Goal: Task Accomplishment & Management: Manage account settings

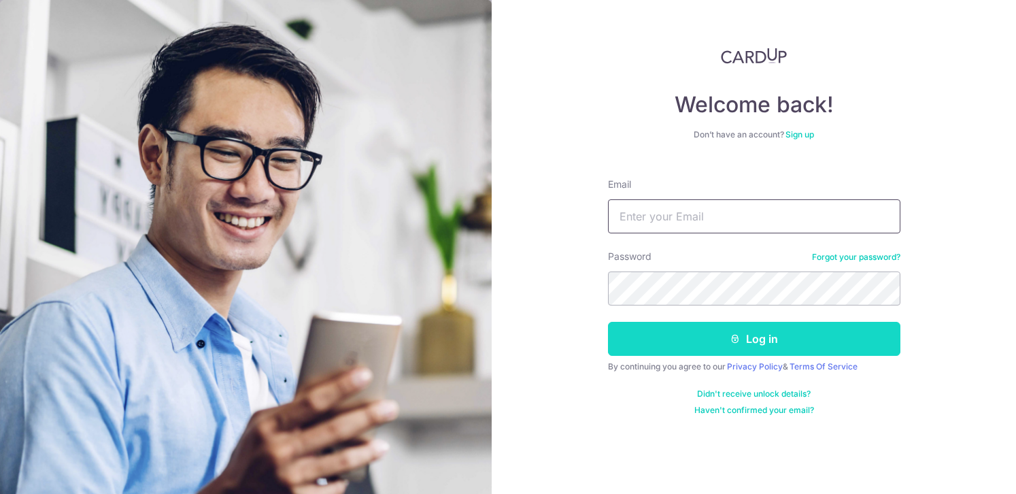
type input "[EMAIL_ADDRESS][DOMAIN_NAME]"
click at [760, 345] on button "Log in" at bounding box center [754, 339] width 292 height 34
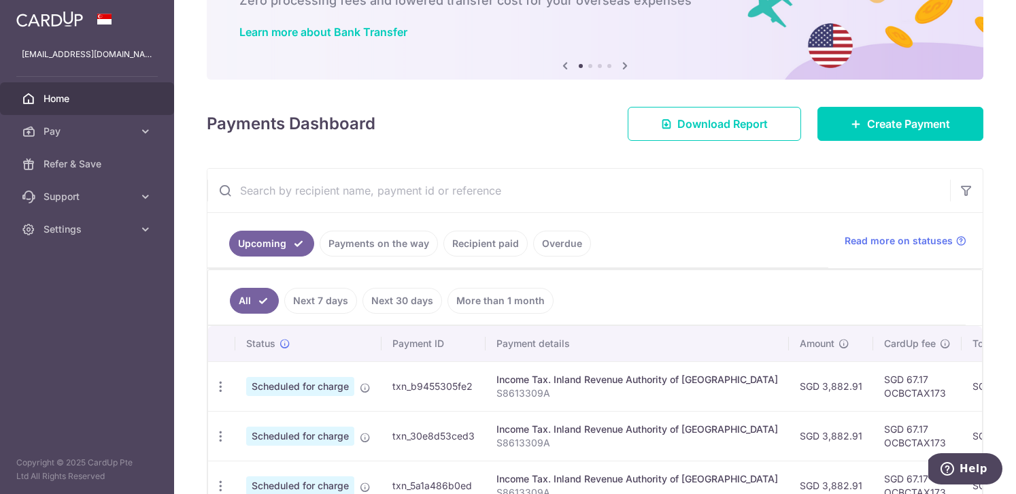
scroll to position [258, 0]
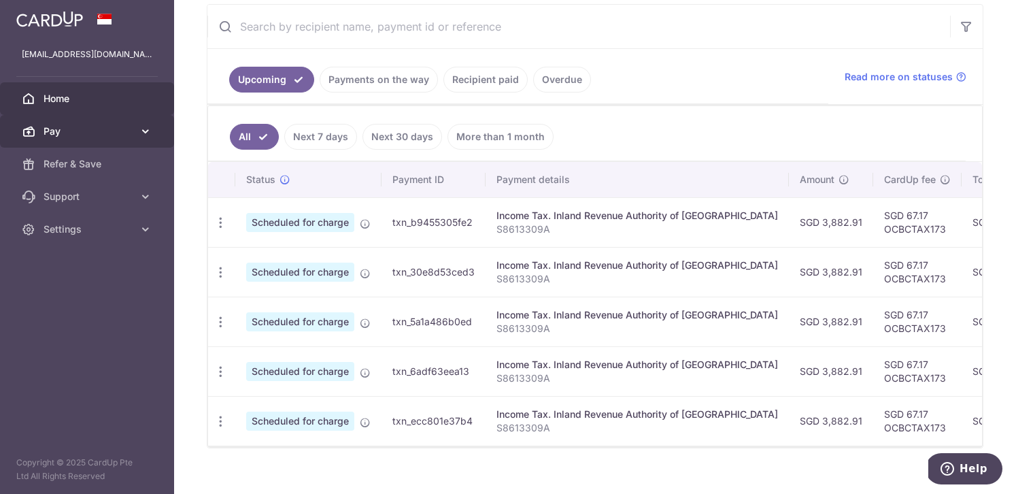
click at [144, 129] on icon at bounding box center [146, 131] width 14 height 14
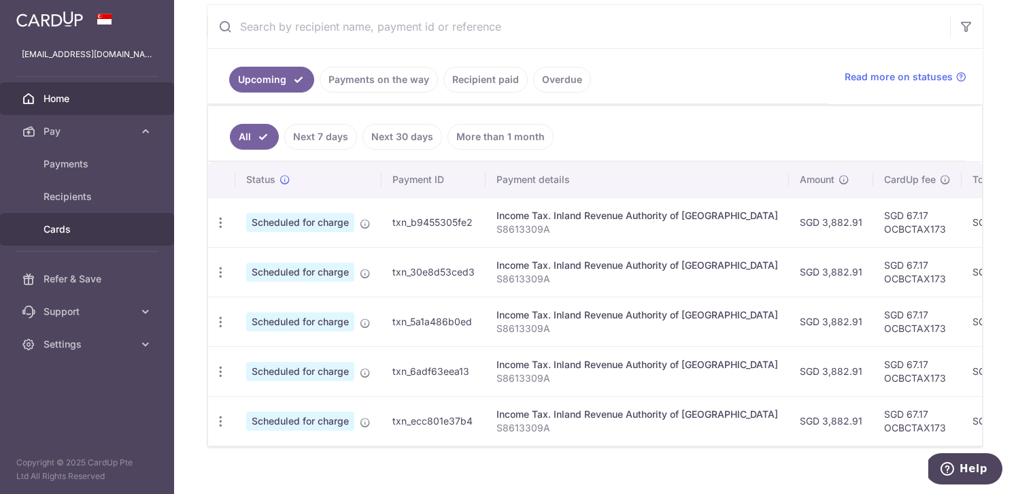
click at [52, 232] on span "Cards" at bounding box center [89, 229] width 90 height 14
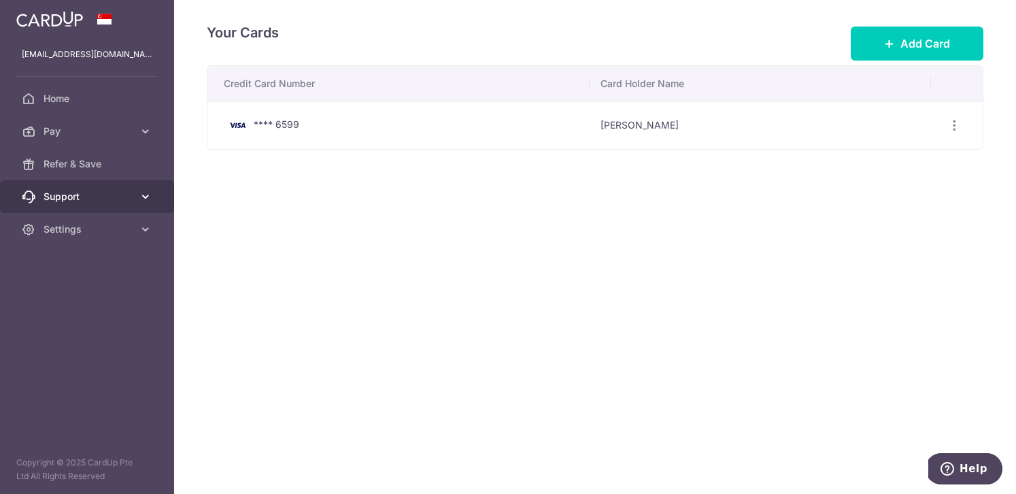
click at [142, 195] on icon at bounding box center [146, 197] width 14 height 14
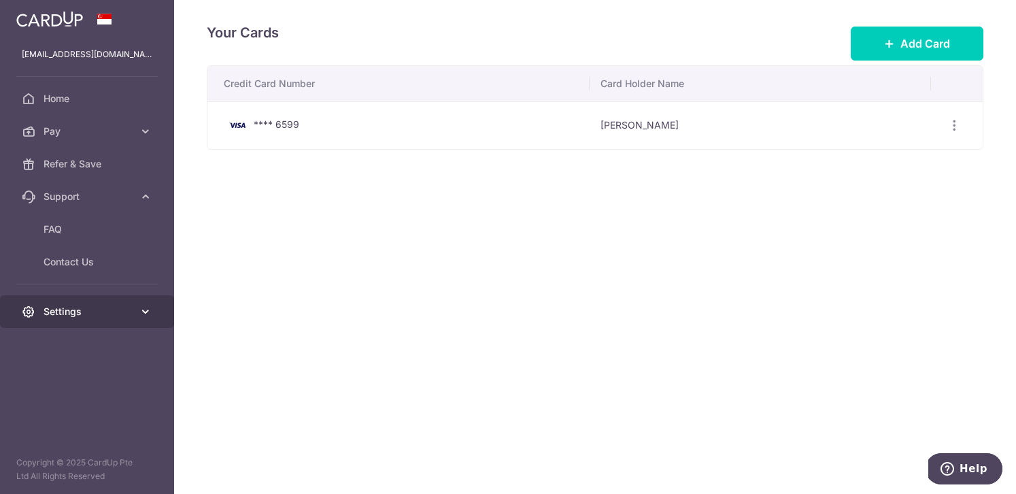
click at [134, 309] on link "Settings" at bounding box center [87, 311] width 174 height 33
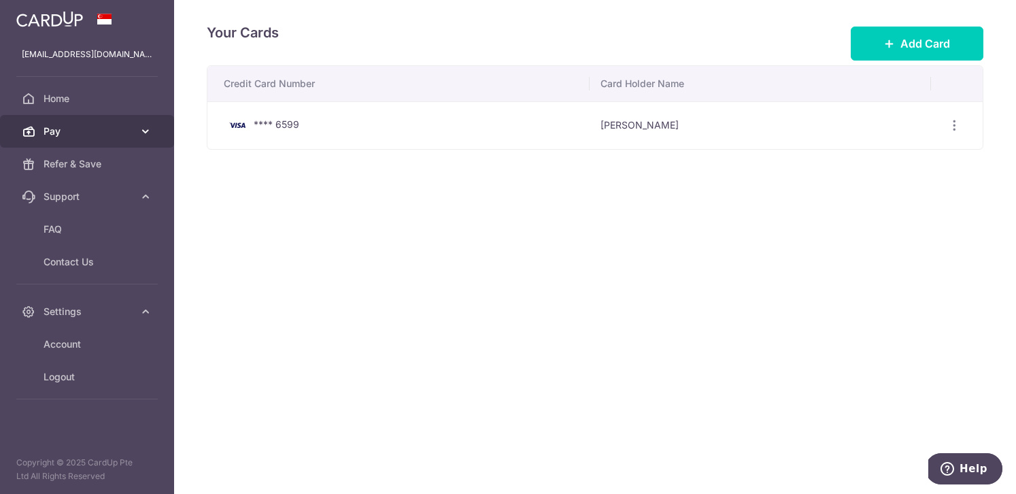
click at [55, 134] on span "Pay" at bounding box center [89, 131] width 90 height 14
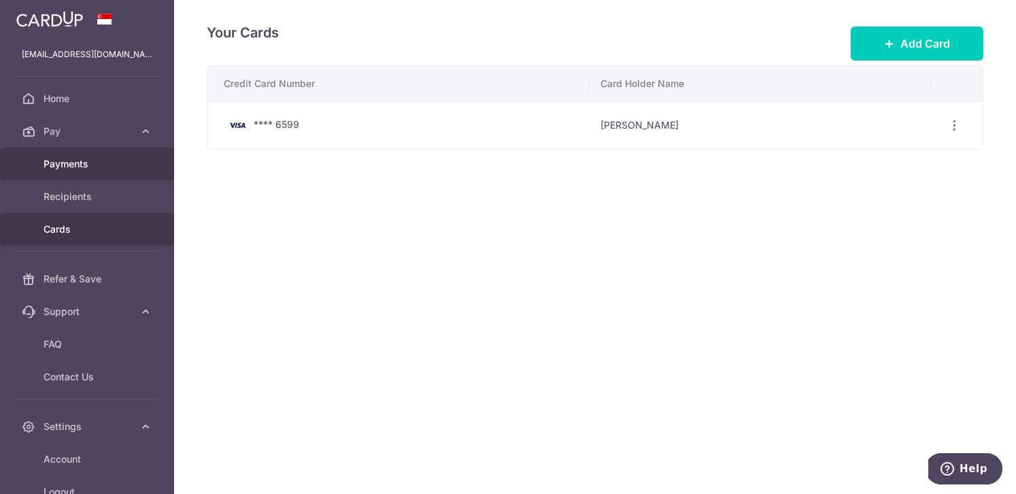
click at [63, 165] on span "Payments" at bounding box center [89, 164] width 90 height 14
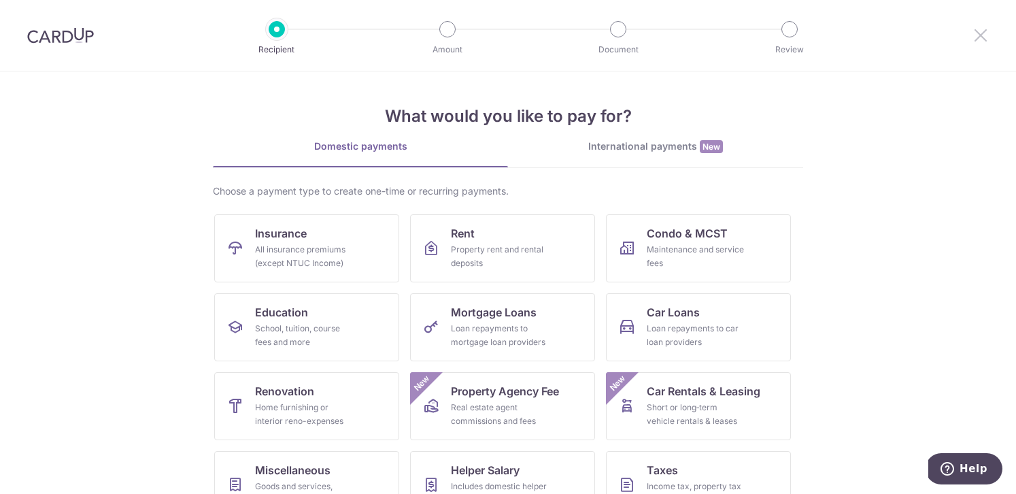
click at [979, 37] on icon at bounding box center [981, 35] width 16 height 17
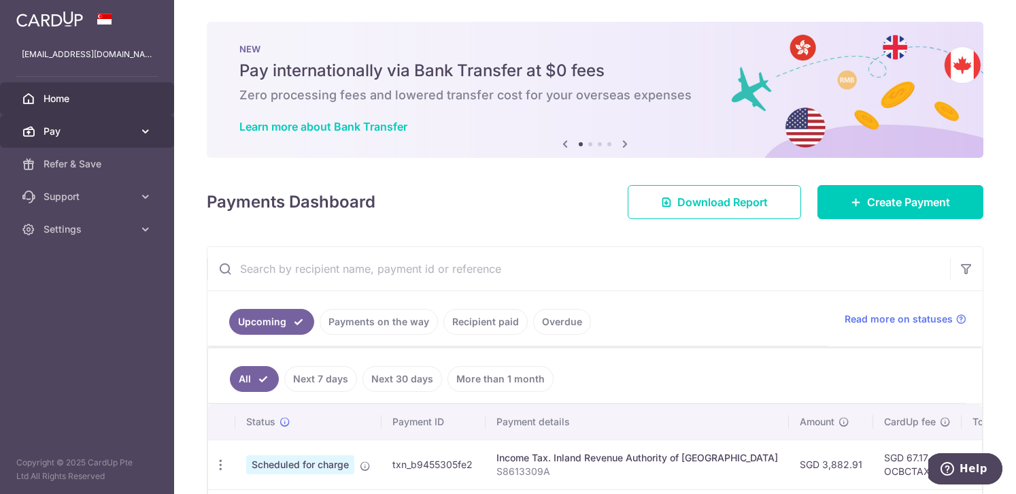
click at [120, 129] on span "Pay" at bounding box center [89, 131] width 90 height 14
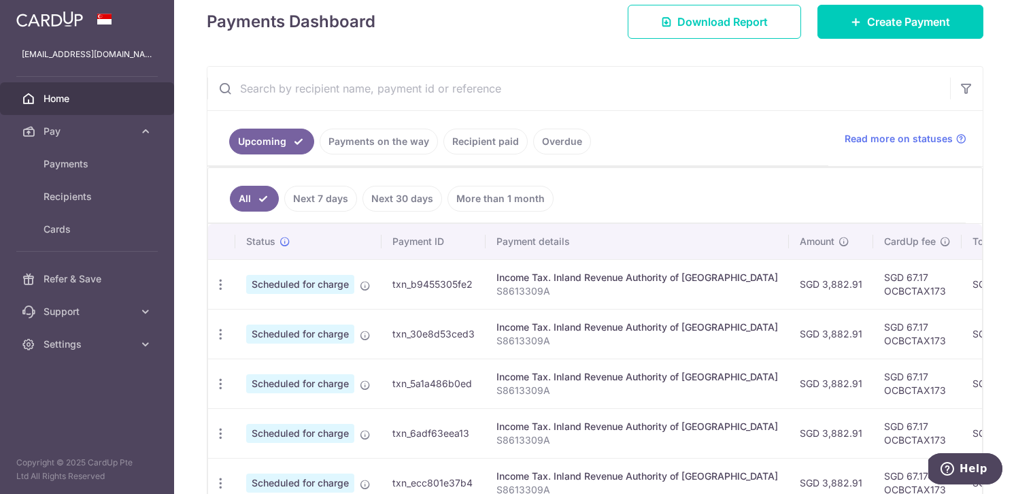
scroll to position [255, 0]
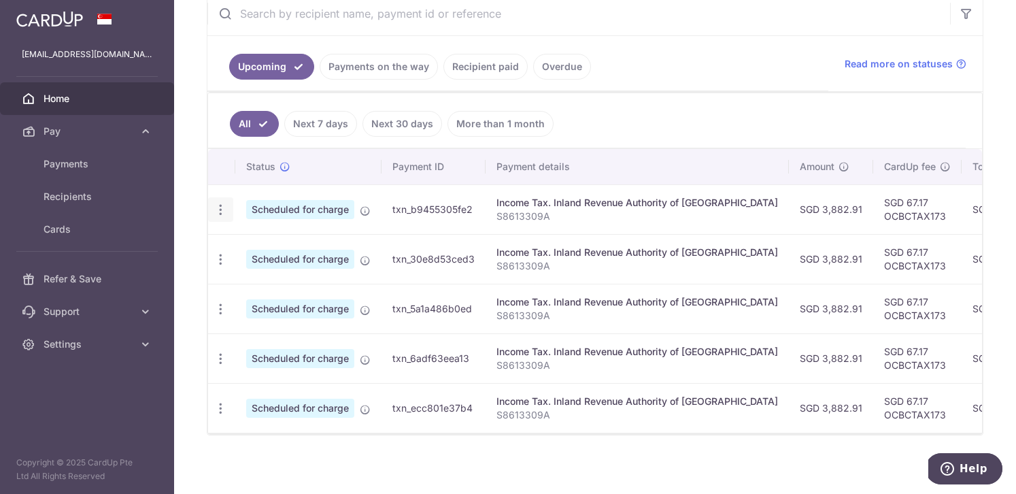
click at [218, 211] on icon "button" at bounding box center [221, 210] width 14 height 14
click at [290, 250] on span "Update payment" at bounding box center [293, 247] width 93 height 16
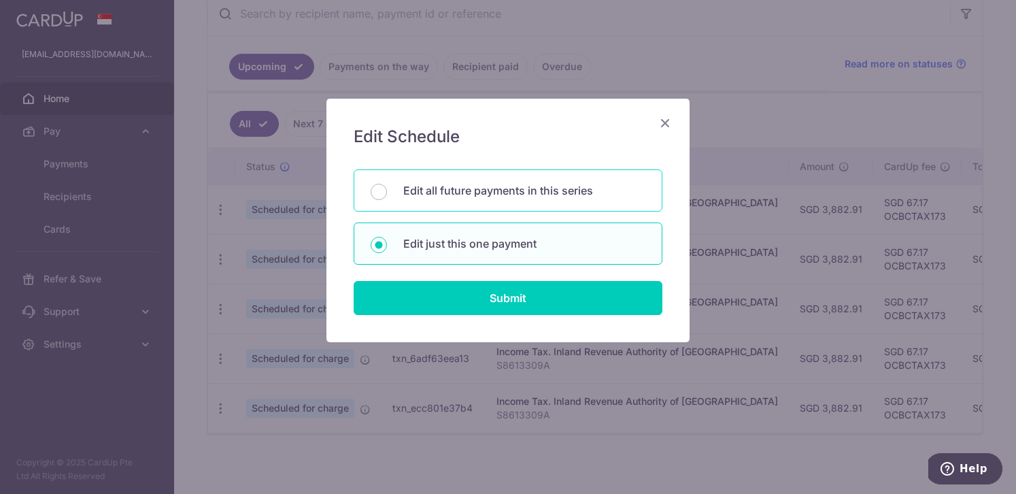
click at [548, 185] on p "Edit all future payments in this series" at bounding box center [524, 190] width 242 height 16
click at [387, 185] on input "Edit all future payments in this series" at bounding box center [379, 192] width 16 height 16
radio input "true"
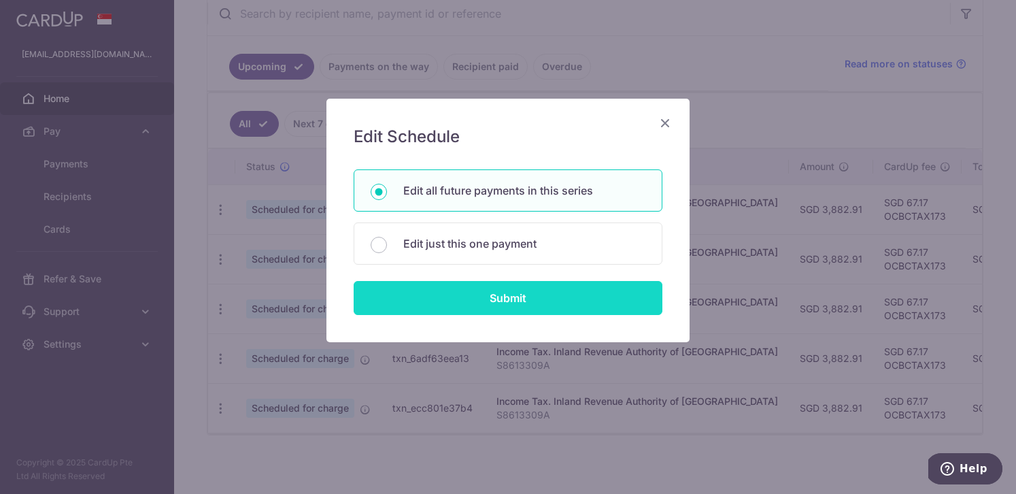
click at [505, 305] on input "Submit" at bounding box center [508, 298] width 309 height 34
radio input "true"
type input "3,882.91"
type input "S8613309A"
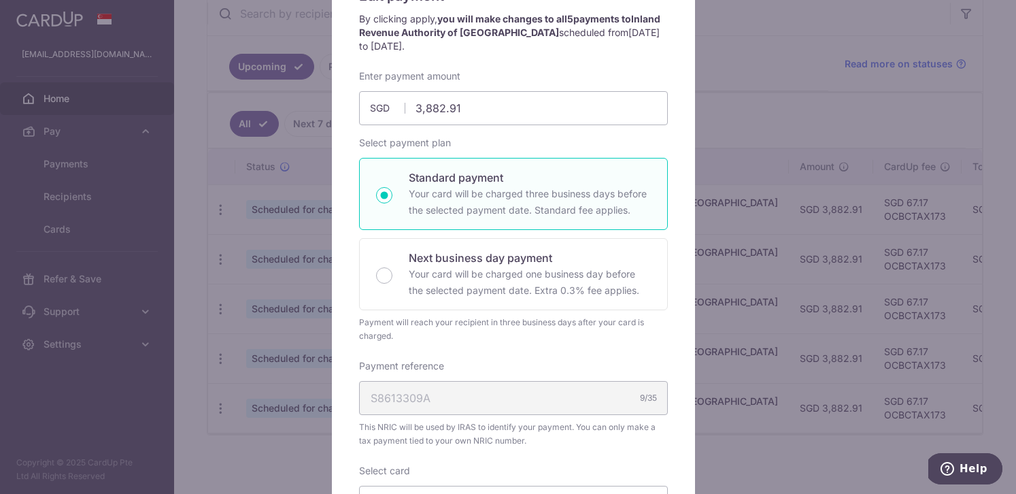
scroll to position [398, 0]
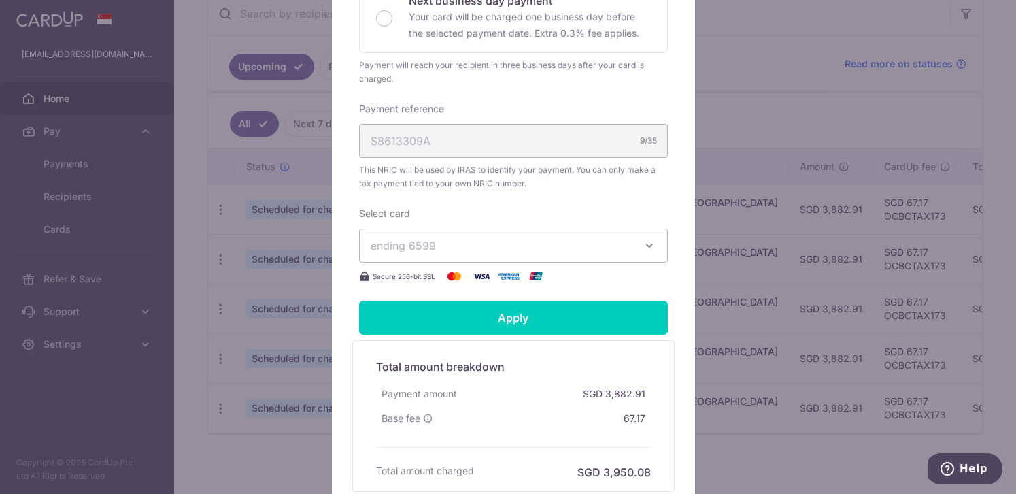
click at [649, 242] on icon "button" at bounding box center [650, 246] width 14 height 14
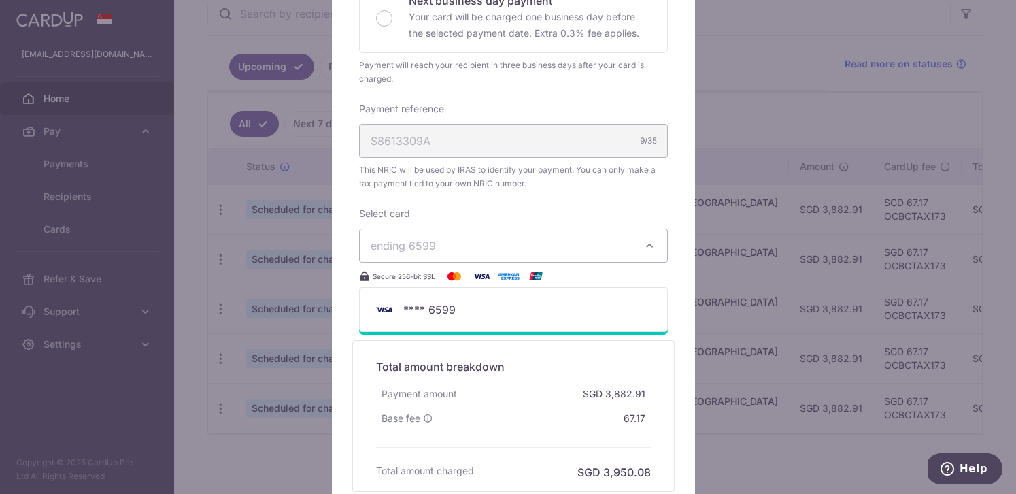
click at [665, 198] on div "Edit payment By clicking apply, you will make changes to all 5 payments to Inla…" at bounding box center [513, 119] width 363 height 837
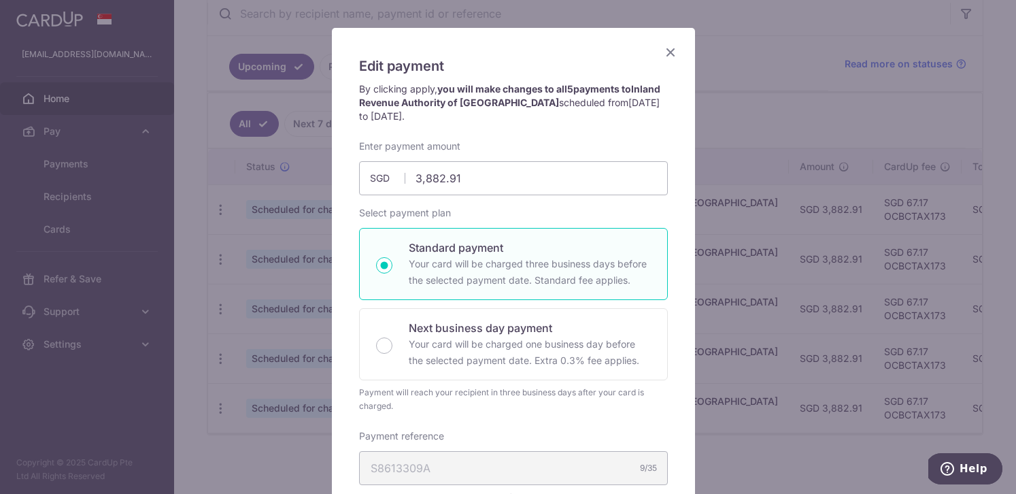
scroll to position [0, 0]
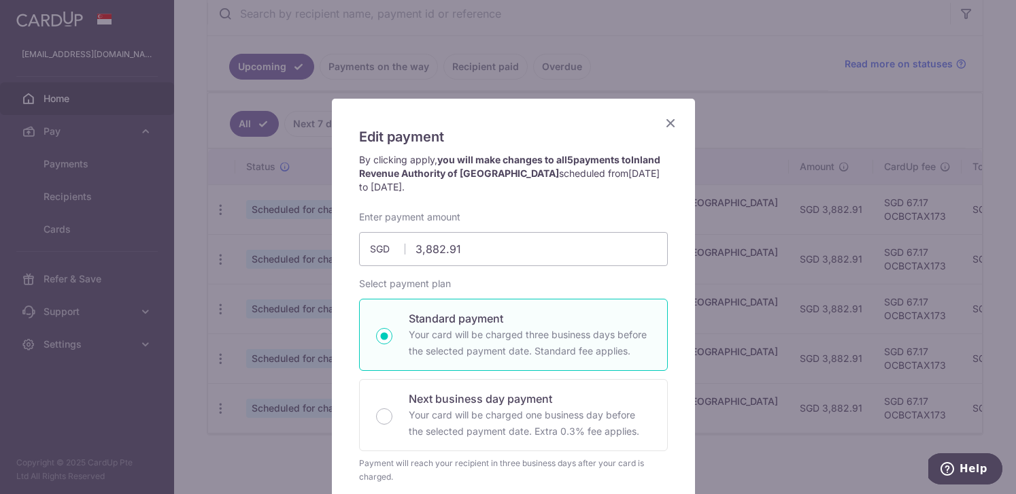
click at [665, 125] on icon "Close" at bounding box center [671, 122] width 16 height 17
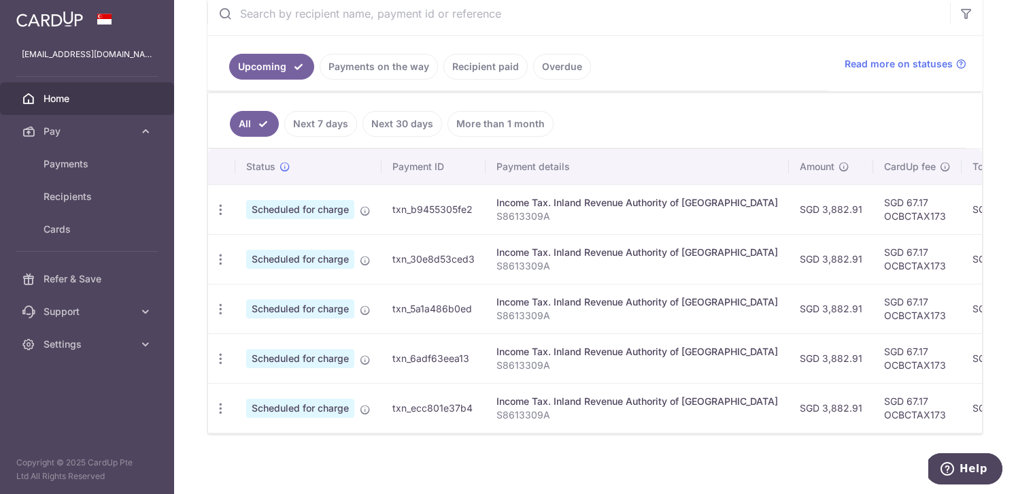
click at [660, 122] on ul "All Next 7 days Next 30 days More than 1 month" at bounding box center [587, 120] width 758 height 55
click at [486, 71] on link "Recipient paid" at bounding box center [485, 67] width 84 height 26
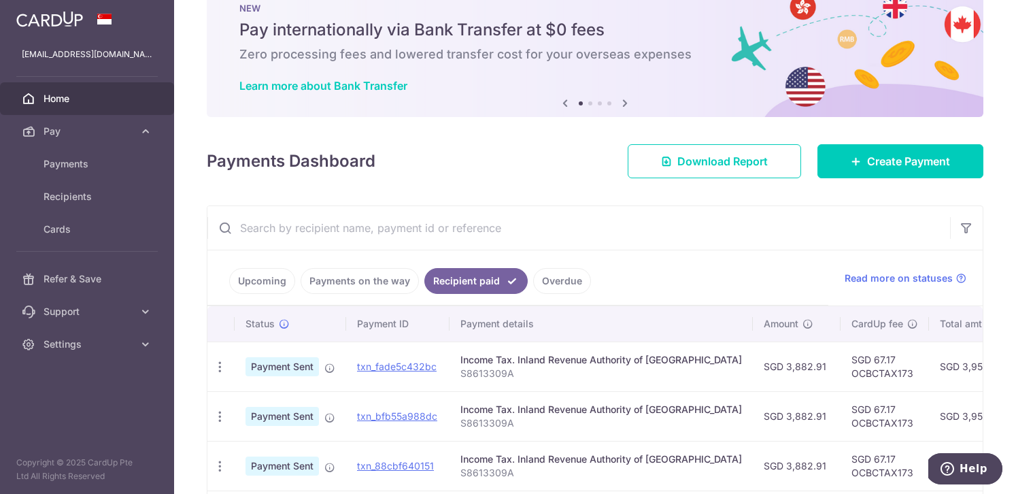
scroll to position [255, 0]
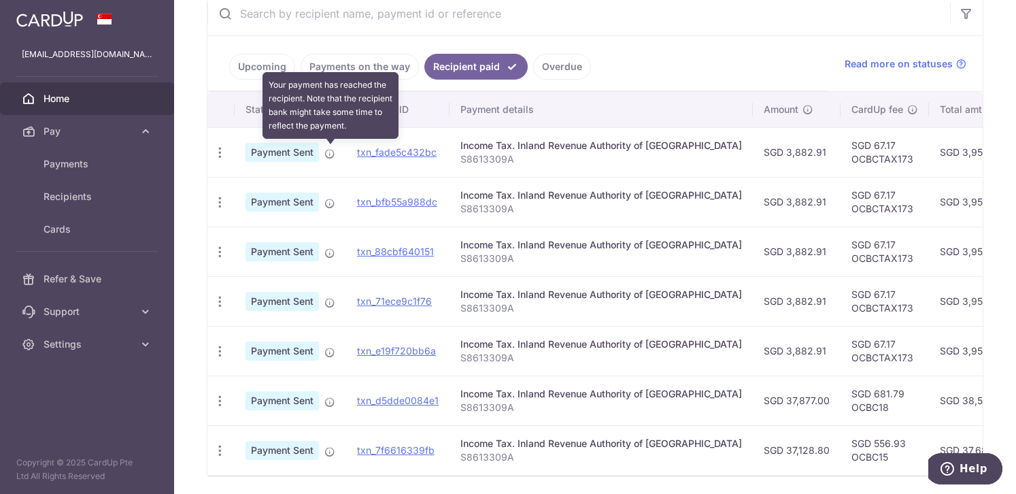
click at [333, 156] on icon at bounding box center [329, 153] width 11 height 11
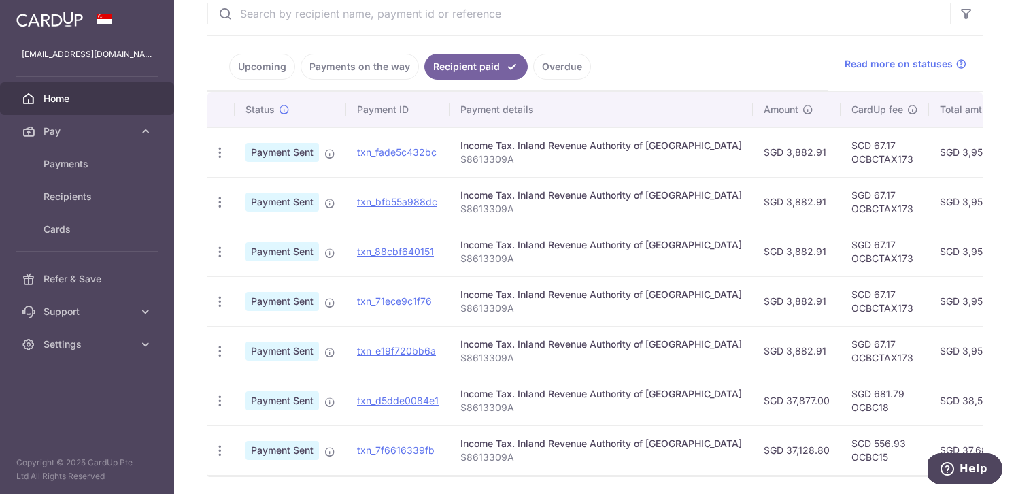
click at [282, 156] on span "Payment Sent" at bounding box center [282, 152] width 73 height 19
click at [390, 150] on link "txn_fade5c432bc" at bounding box center [397, 152] width 80 height 12
click at [263, 69] on link "Upcoming" at bounding box center [262, 67] width 66 height 26
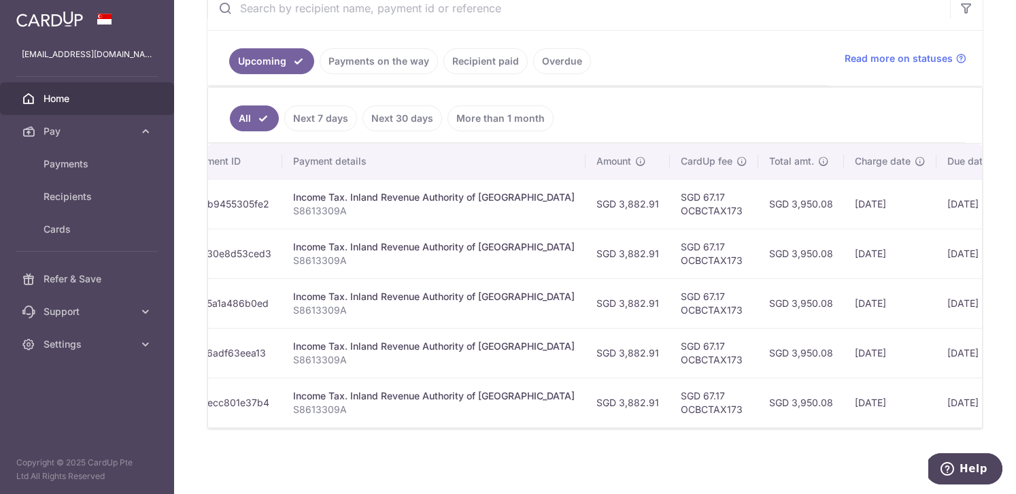
scroll to position [0, 290]
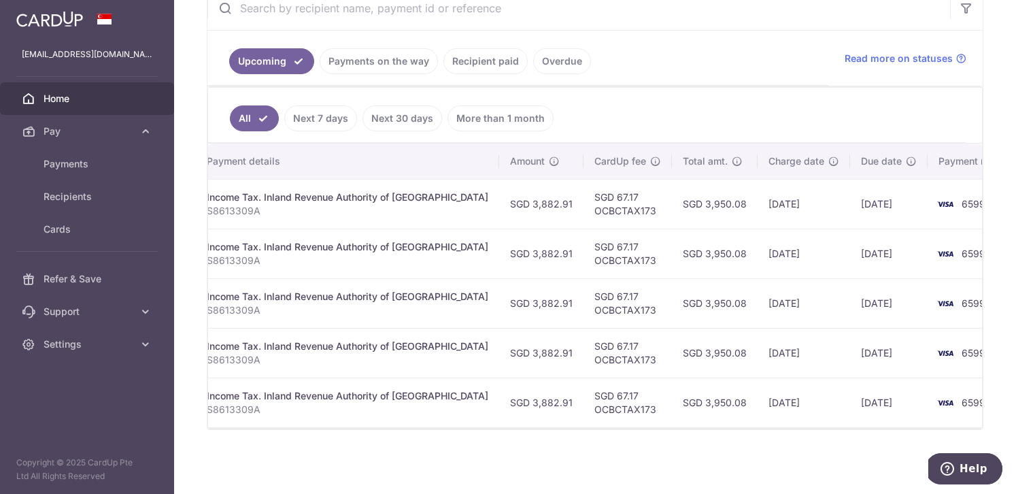
click at [672, 108] on ul "All Next 7 days Next 30 days More than 1 month" at bounding box center [587, 115] width 758 height 55
click at [662, 101] on ul "All Next 7 days Next 30 days More than 1 month" at bounding box center [587, 115] width 758 height 55
